Goal: Information Seeking & Learning: Learn about a topic

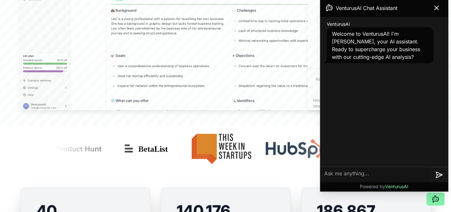
scroll to position [336, 0]
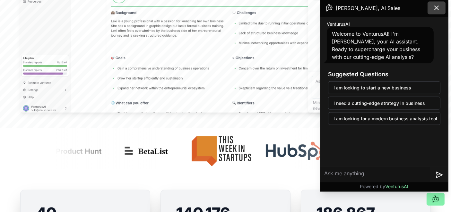
click at [436, 5] on icon at bounding box center [437, 8] width 8 height 8
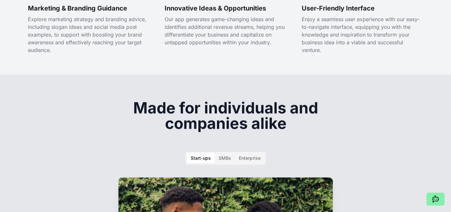
scroll to position [0, 0]
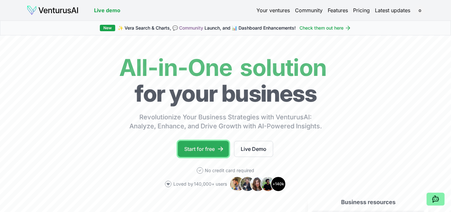
click at [205, 154] on link "Start for free" at bounding box center [203, 149] width 51 height 16
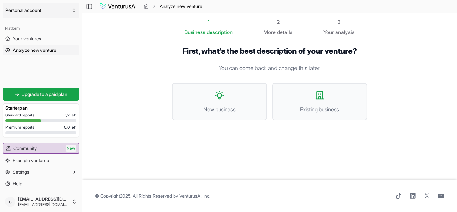
click at [69, 10] on button "Personal account" at bounding box center [41, 10] width 77 height 15
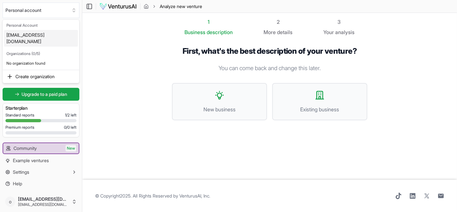
click at [107, 48] on html "We value your privacy We use cookies to enhance your browsing experience, serve…" at bounding box center [228, 106] width 457 height 212
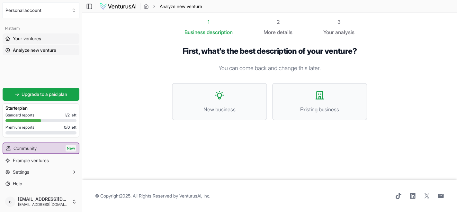
click at [31, 40] on span "Your ventures" at bounding box center [27, 38] width 28 height 6
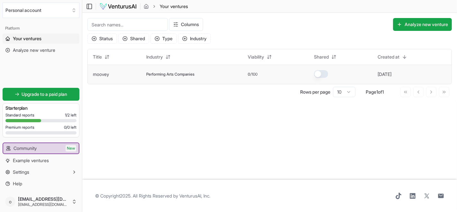
click at [325, 73] on button "button" at bounding box center [321, 74] width 14 height 8
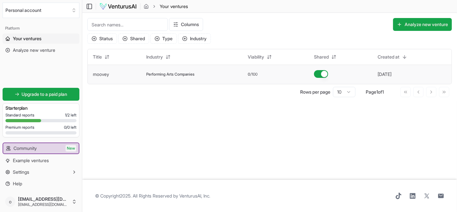
click at [321, 77] on button "button" at bounding box center [321, 74] width 14 height 8
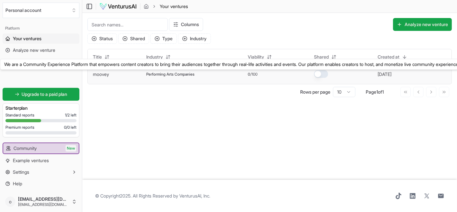
click at [108, 74] on link "moovey" at bounding box center [101, 73] width 16 height 5
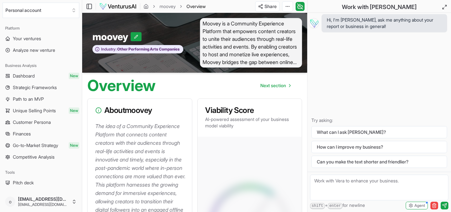
click at [375, 187] on textarea at bounding box center [379, 187] width 138 height 26
type textarea "howcan i build this platform"
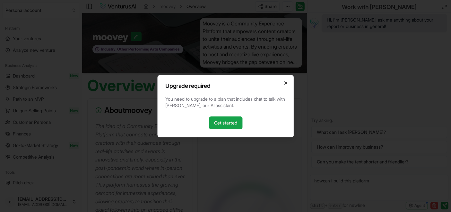
click at [286, 81] on icon "button" at bounding box center [285, 82] width 5 height 5
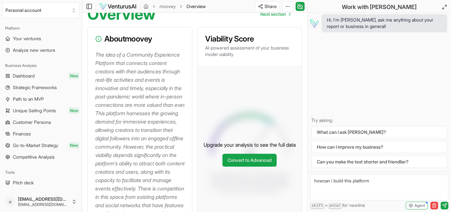
scroll to position [71, 0]
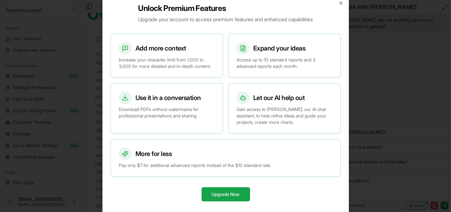
click at [376, 63] on div at bounding box center [225, 106] width 451 height 212
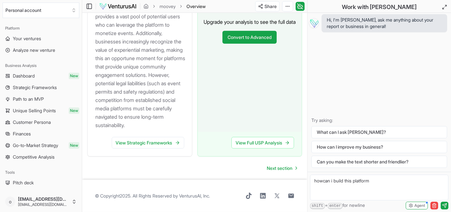
scroll to position [850, 0]
click at [40, 88] on span "Strategic Frameworks" at bounding box center [35, 87] width 44 height 6
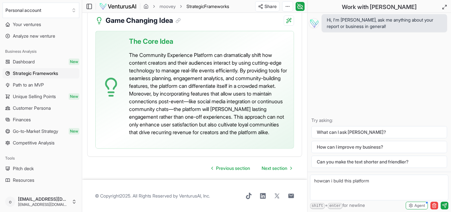
scroll to position [2564, 0]
click at [27, 85] on span "Path to an MVP" at bounding box center [28, 85] width 31 height 6
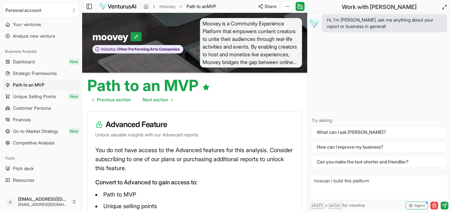
click at [29, 93] on span "Unique Selling Points" at bounding box center [34, 96] width 43 height 6
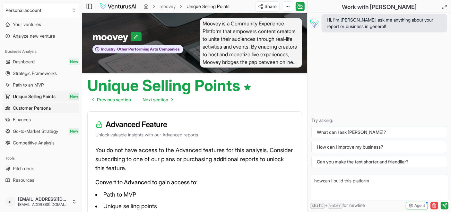
click at [27, 110] on span "Customer Persona" at bounding box center [32, 108] width 38 height 6
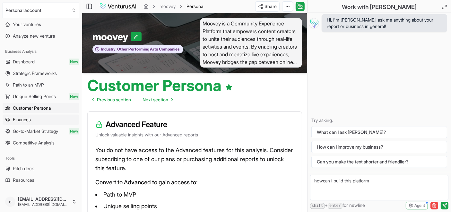
click at [27, 117] on span "Finances" at bounding box center [22, 119] width 18 height 6
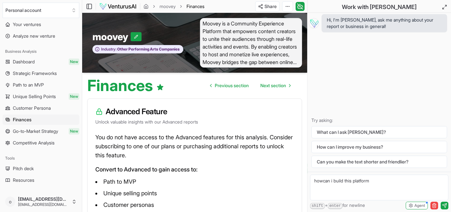
click at [30, 132] on span "Go-to-Market Strategy" at bounding box center [35, 131] width 45 height 6
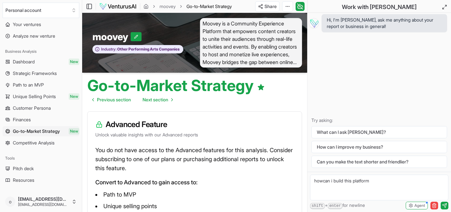
click at [30, 142] on span "Competitive Analysis" at bounding box center [34, 142] width 42 height 6
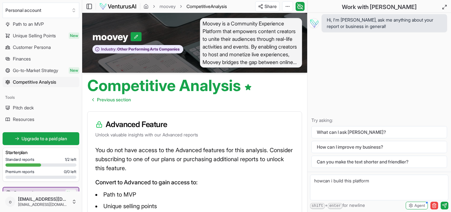
scroll to position [79, 0]
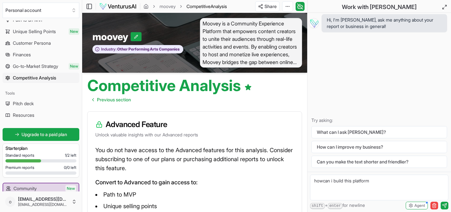
click at [24, 106] on span "Pitch deck" at bounding box center [23, 103] width 21 height 6
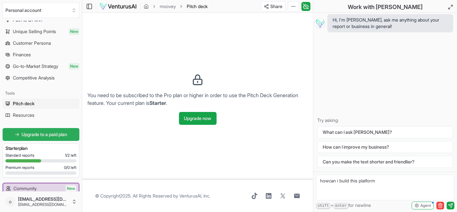
click at [48, 133] on span "Upgrade to a paid plan" at bounding box center [45, 134] width 46 height 6
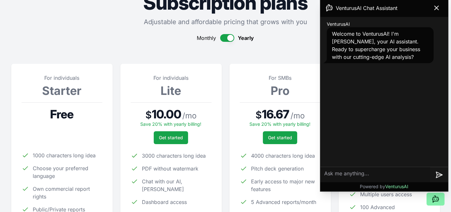
scroll to position [48, 0]
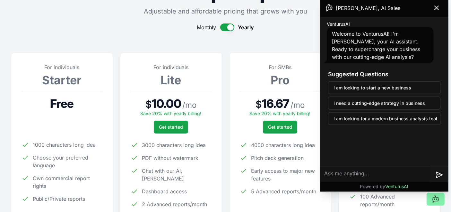
click at [230, 25] on button "button" at bounding box center [227, 27] width 14 height 8
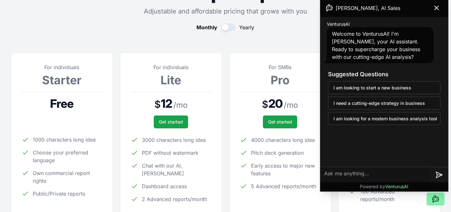
click at [180, 30] on div "Monthly Yearly" at bounding box center [225, 27] width 429 height 8
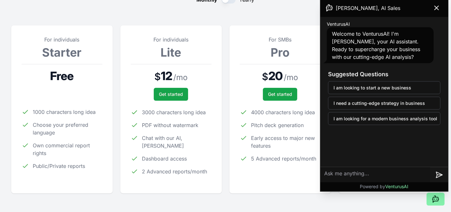
scroll to position [77, 0]
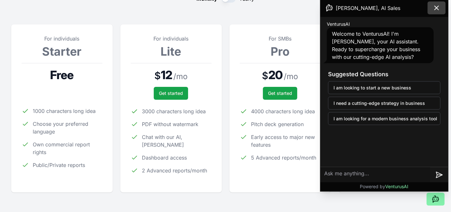
click at [437, 10] on icon at bounding box center [437, 8] width 8 height 8
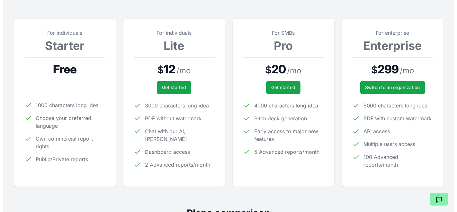
scroll to position [0, 0]
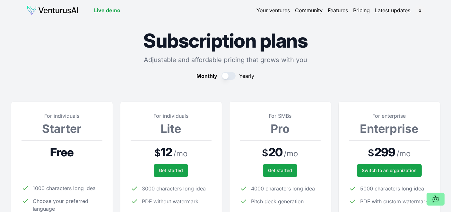
click at [277, 9] on link "Your ventures" at bounding box center [273, 10] width 33 height 8
